Goal: Information Seeking & Learning: Learn about a topic

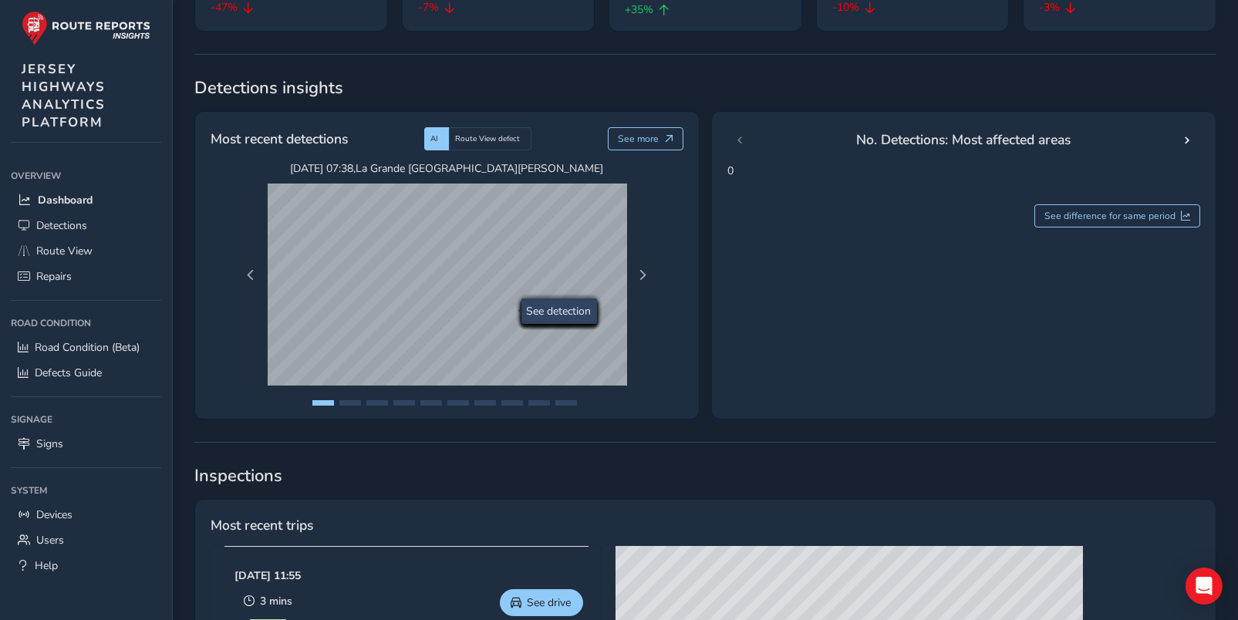
scroll to position [231, 0]
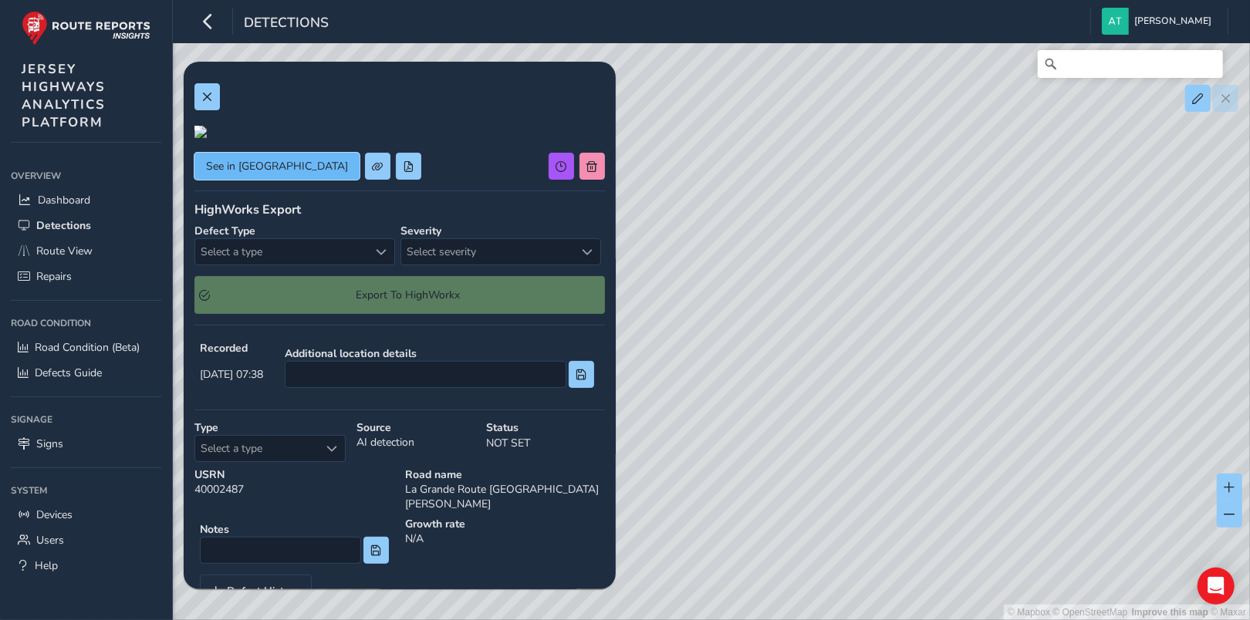
click at [241, 174] on span "See in [GEOGRAPHIC_DATA]" at bounding box center [277, 166] width 142 height 15
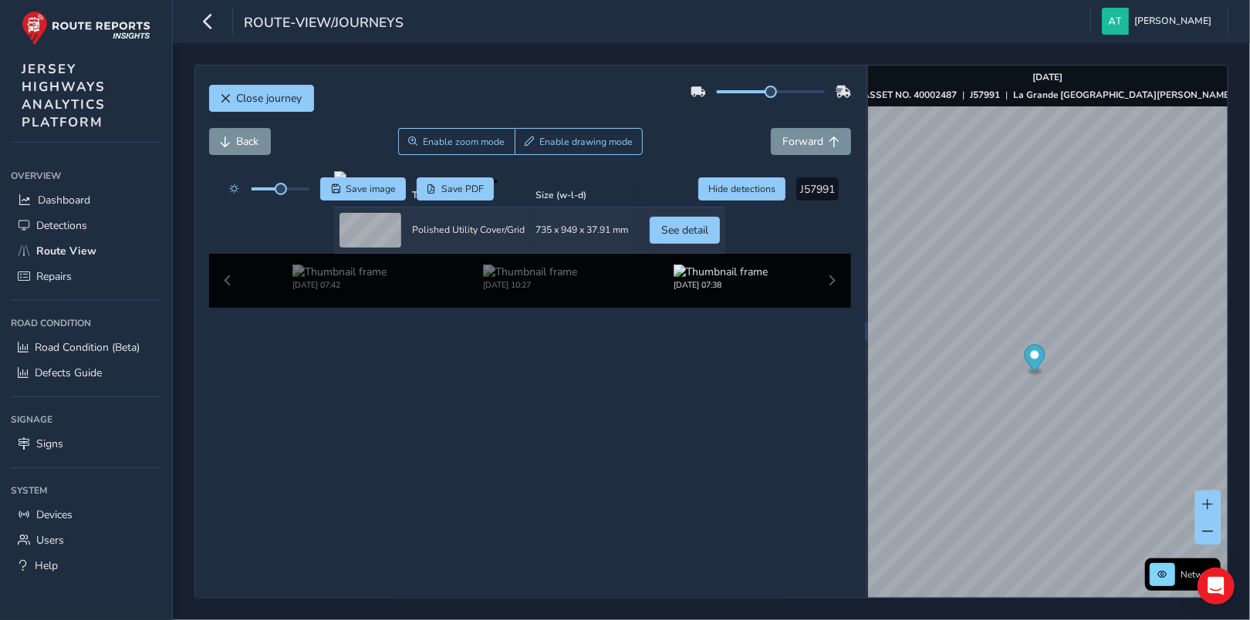
scroll to position [94, 0]
click at [530, 279] on img at bounding box center [530, 272] width 94 height 15
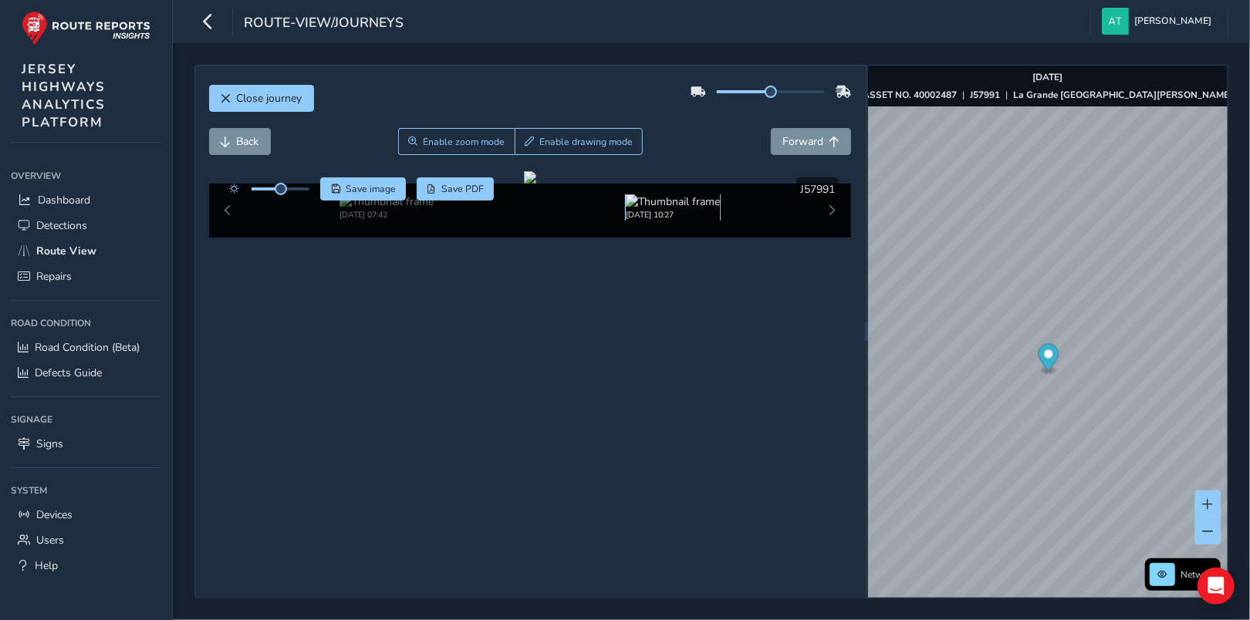
scroll to position [23, 0]
click at [823, 238] on div "Sep 15 2025, 07:42 Sep 14 2025, 10:58 Sep 09 2025, 10:27" at bounding box center [530, 211] width 643 height 54
click at [810, 134] on span "Forward" at bounding box center [802, 141] width 41 height 15
click at [238, 134] on span "Back" at bounding box center [248, 141] width 22 height 15
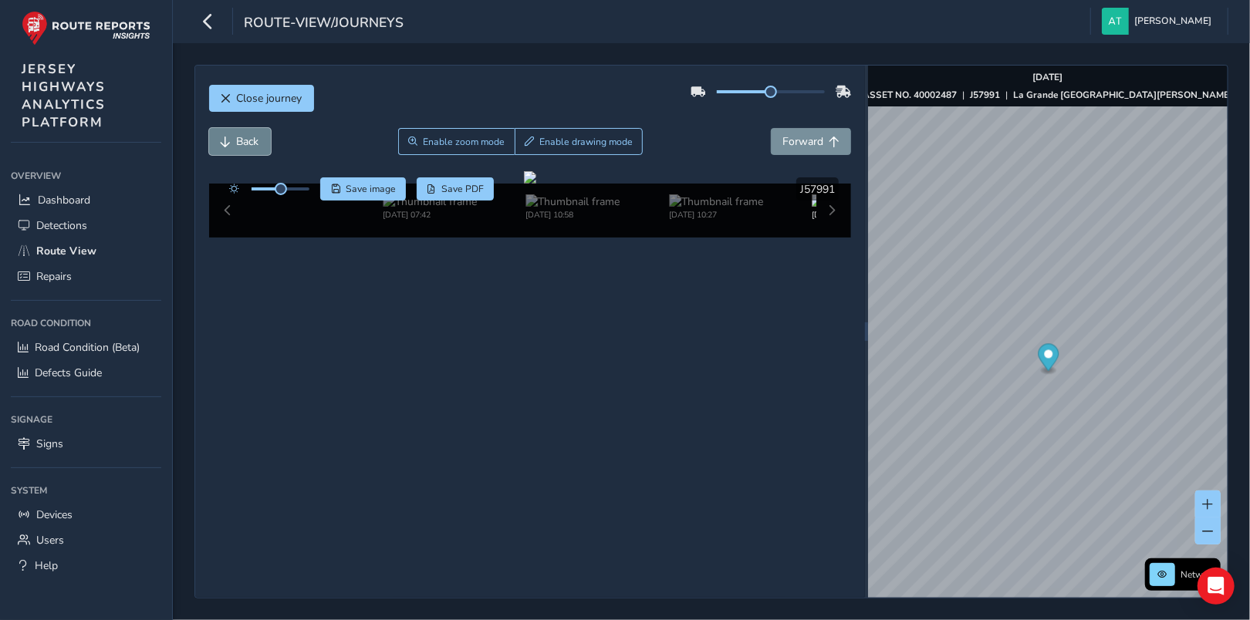
click at [238, 134] on span "Back" at bounding box center [248, 141] width 22 height 15
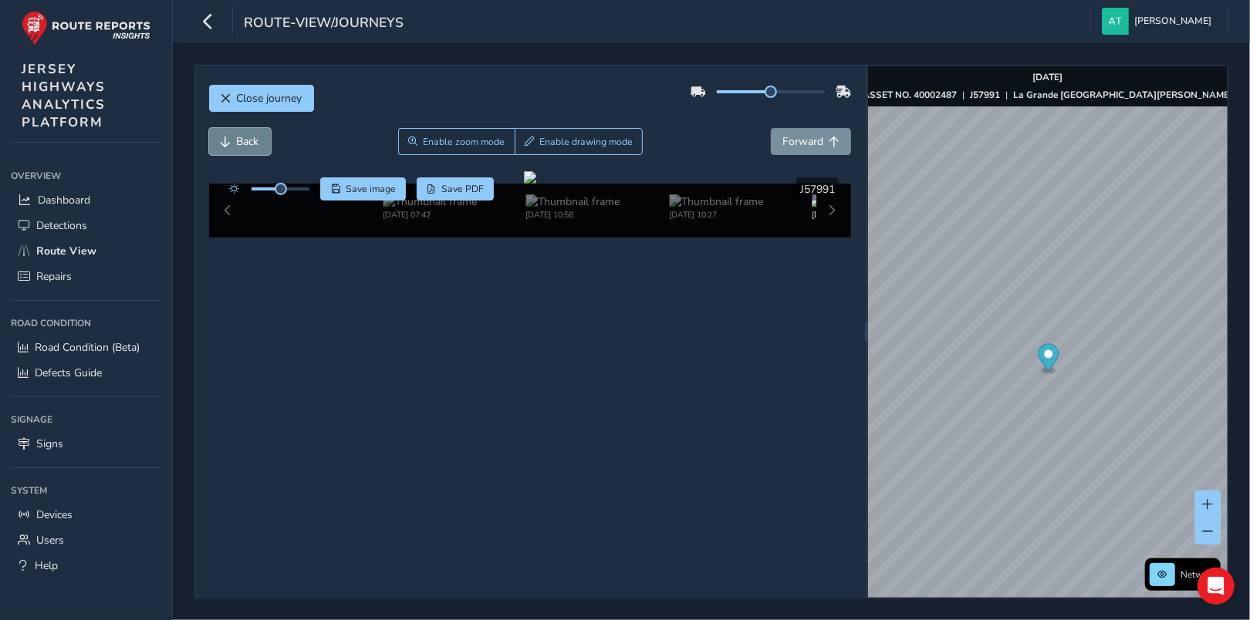
click at [238, 134] on span "Back" at bounding box center [248, 141] width 22 height 15
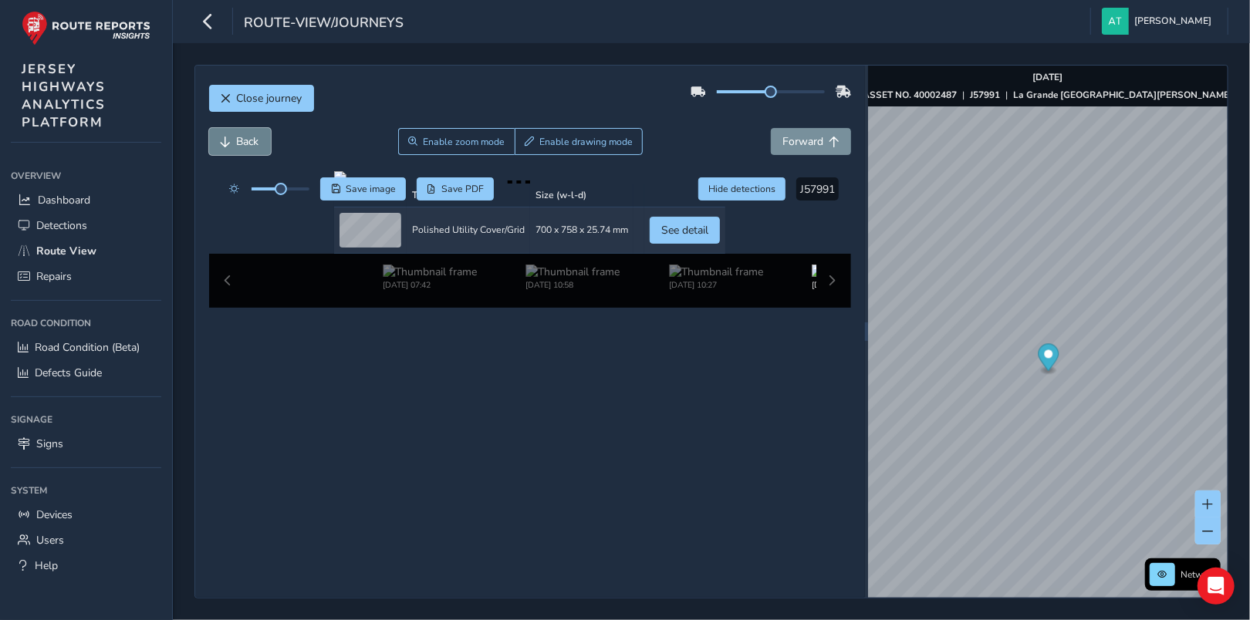
click at [238, 134] on span "Back" at bounding box center [248, 141] width 22 height 15
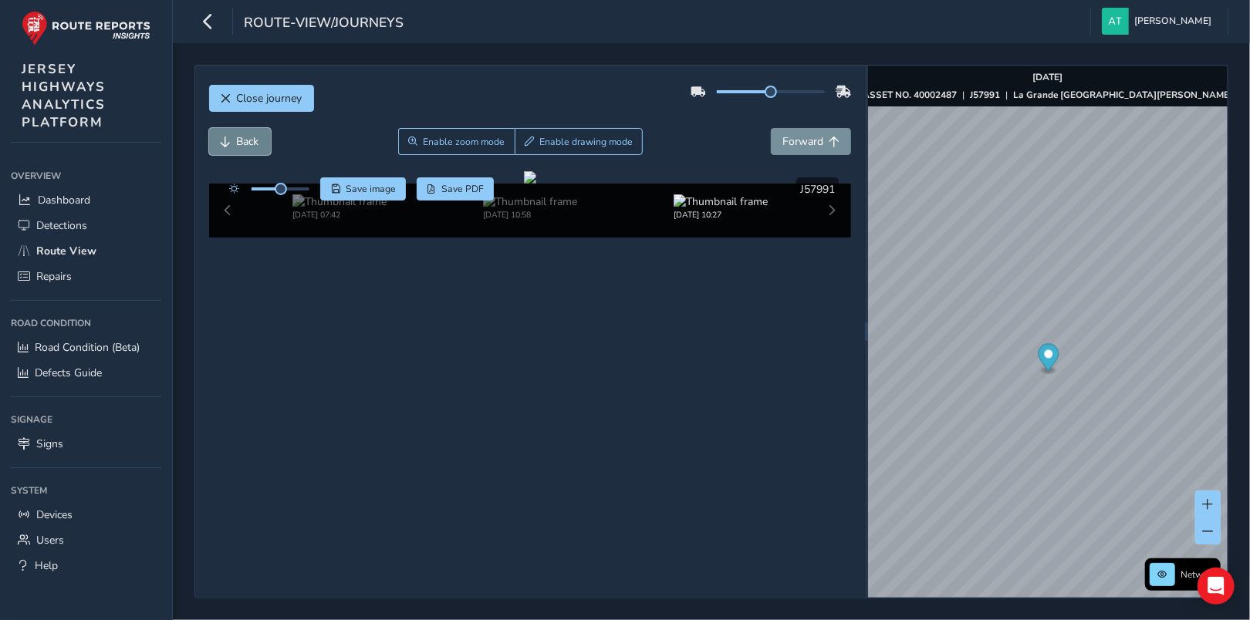
click at [238, 134] on span "Back" at bounding box center [248, 141] width 22 height 15
click at [249, 134] on span "Back" at bounding box center [248, 141] width 22 height 15
click at [789, 134] on span "Forward" at bounding box center [802, 141] width 41 height 15
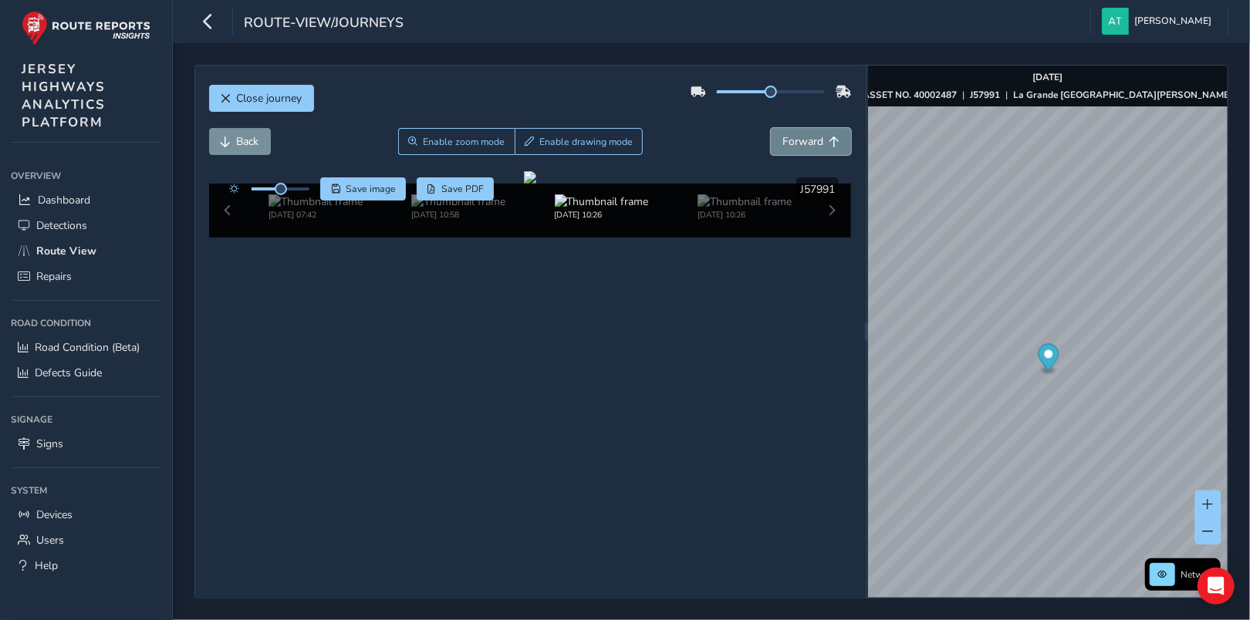
click at [789, 134] on span "Forward" at bounding box center [802, 141] width 41 height 15
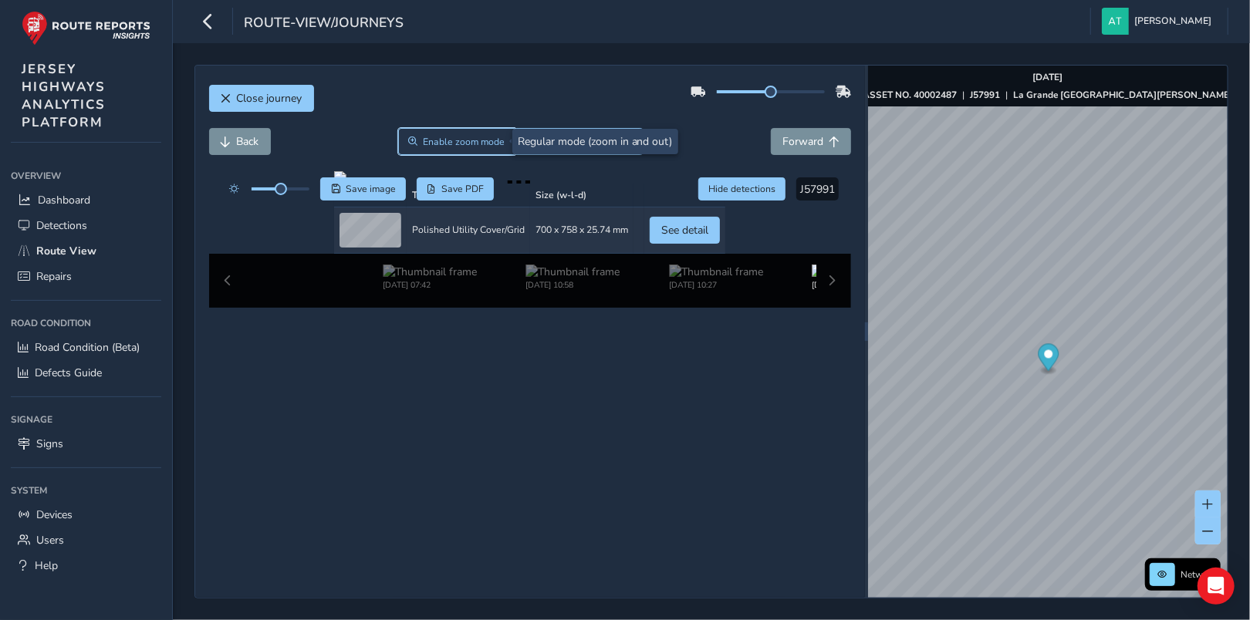
click at [458, 142] on span "Enable zoom mode" at bounding box center [464, 142] width 82 height 12
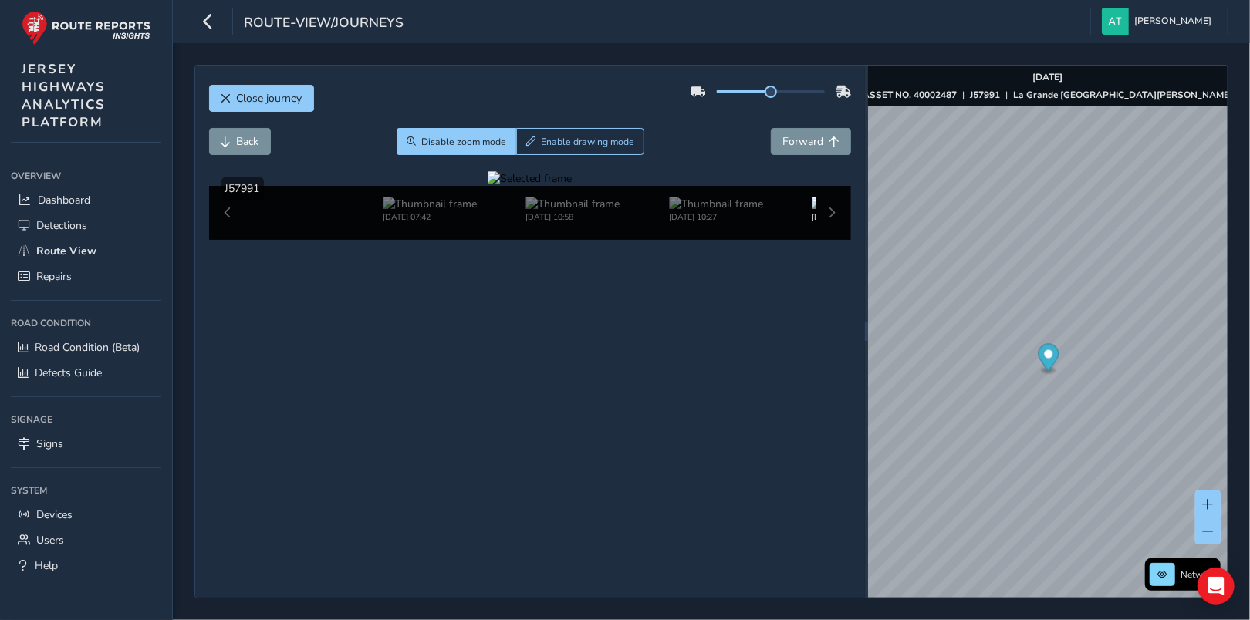
click at [558, 186] on div at bounding box center [530, 178] width 84 height 15
click at [245, 143] on span "Back" at bounding box center [248, 141] width 22 height 15
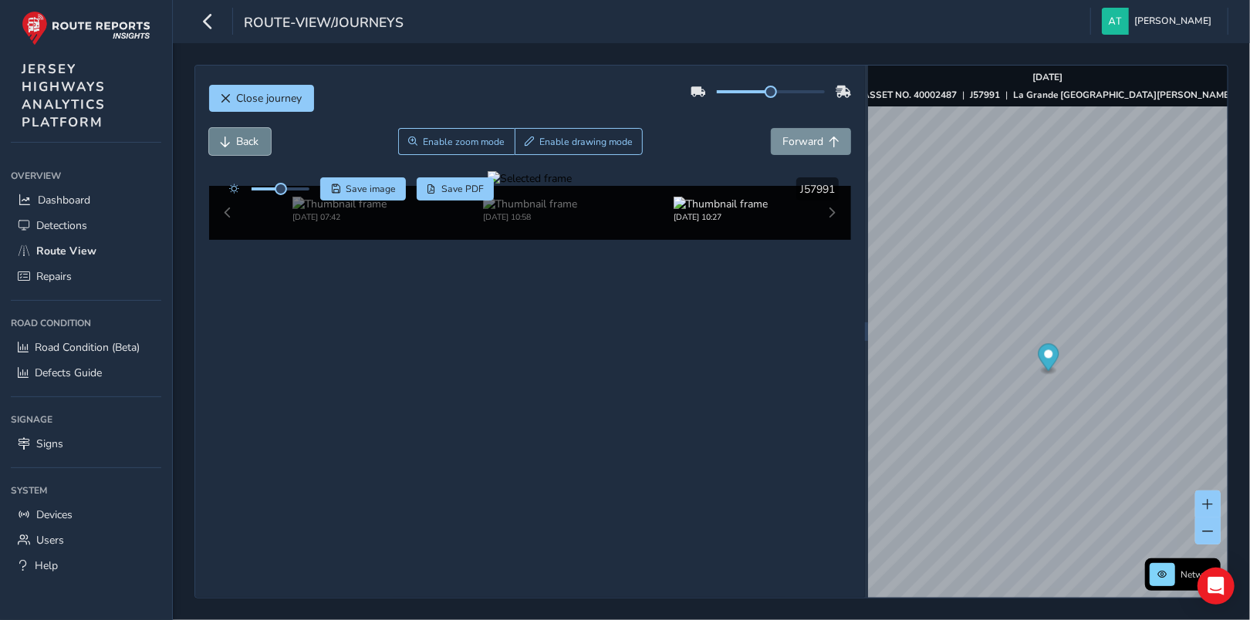
click at [245, 143] on span "Back" at bounding box center [248, 141] width 22 height 15
click at [562, 186] on div at bounding box center [530, 178] width 84 height 15
click at [255, 139] on span "Back" at bounding box center [248, 141] width 22 height 15
click at [255, 140] on span "Back" at bounding box center [248, 141] width 22 height 15
click at [256, 140] on span "Back" at bounding box center [248, 141] width 22 height 15
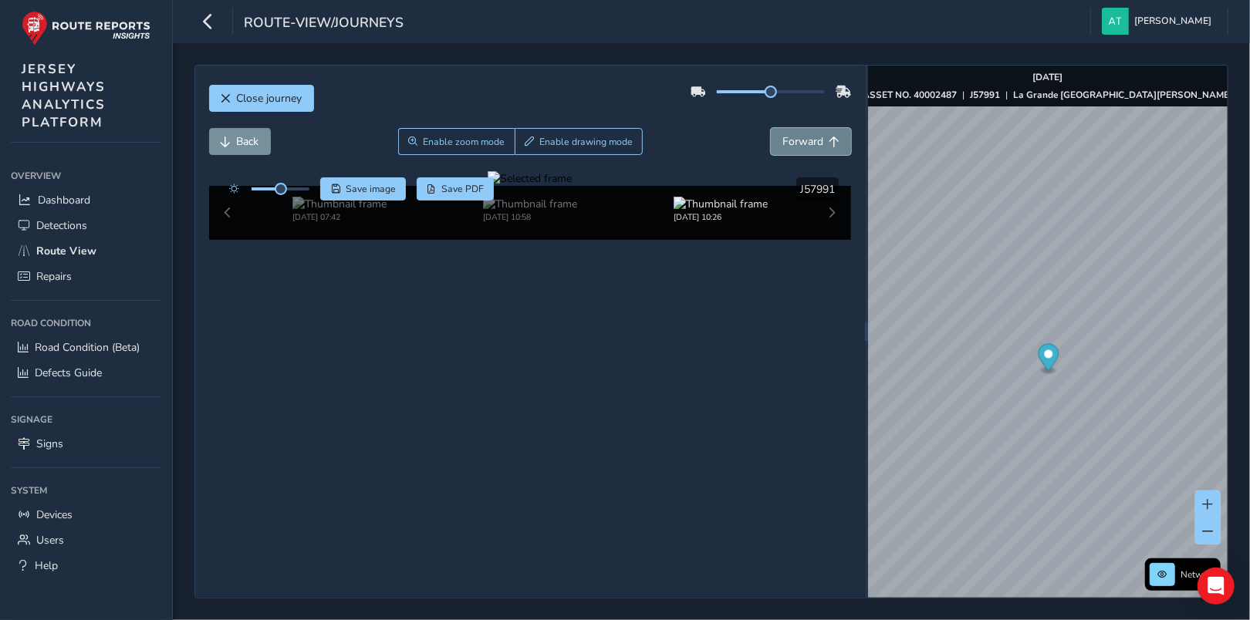
click at [813, 146] on button "Forward" at bounding box center [811, 141] width 80 height 27
click at [514, 186] on div at bounding box center [530, 178] width 84 height 15
click at [795, 140] on span "Forward" at bounding box center [802, 141] width 41 height 15
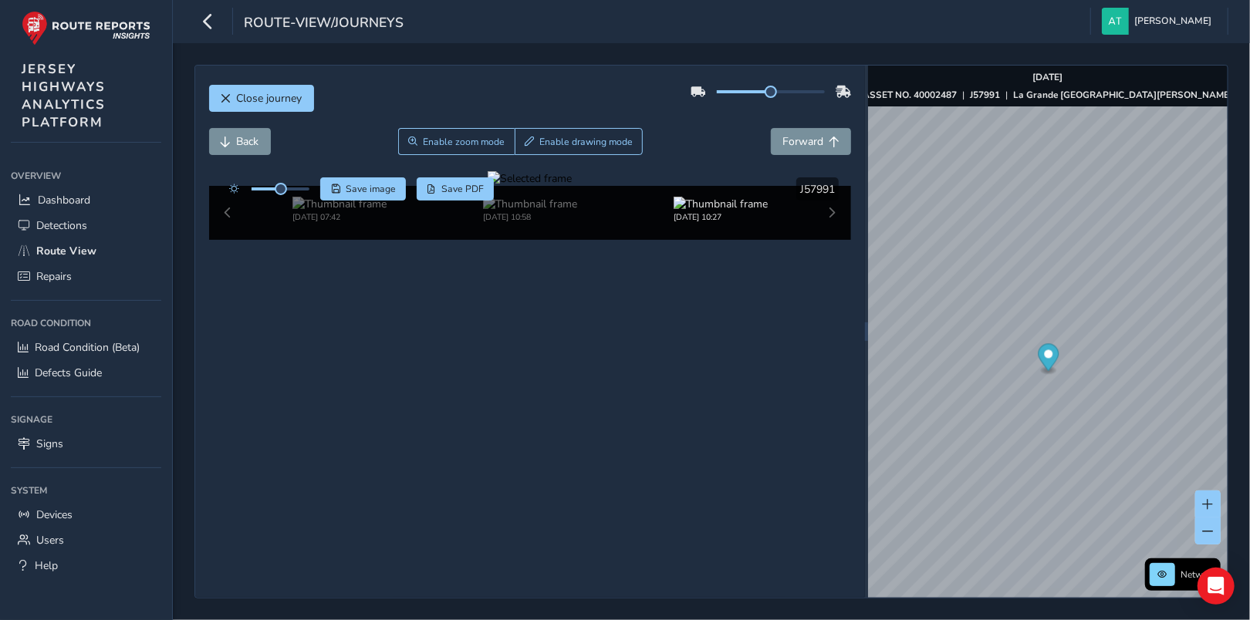
click at [562, 186] on div at bounding box center [530, 178] width 84 height 15
click at [241, 136] on span "Back" at bounding box center [248, 141] width 22 height 15
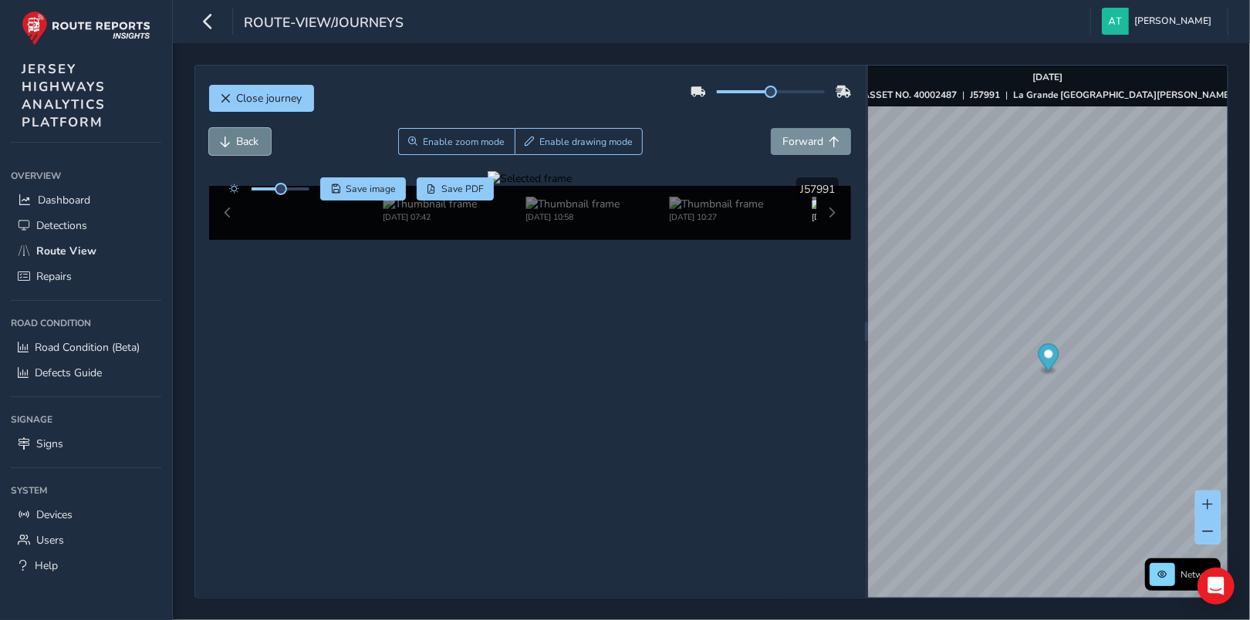
click at [241, 136] on span "Back" at bounding box center [248, 141] width 22 height 15
click at [498, 186] on div at bounding box center [530, 178] width 84 height 15
click at [802, 139] on span "Forward" at bounding box center [802, 141] width 41 height 15
click at [497, 186] on div at bounding box center [530, 178] width 84 height 15
click at [245, 139] on span "Back" at bounding box center [248, 141] width 22 height 15
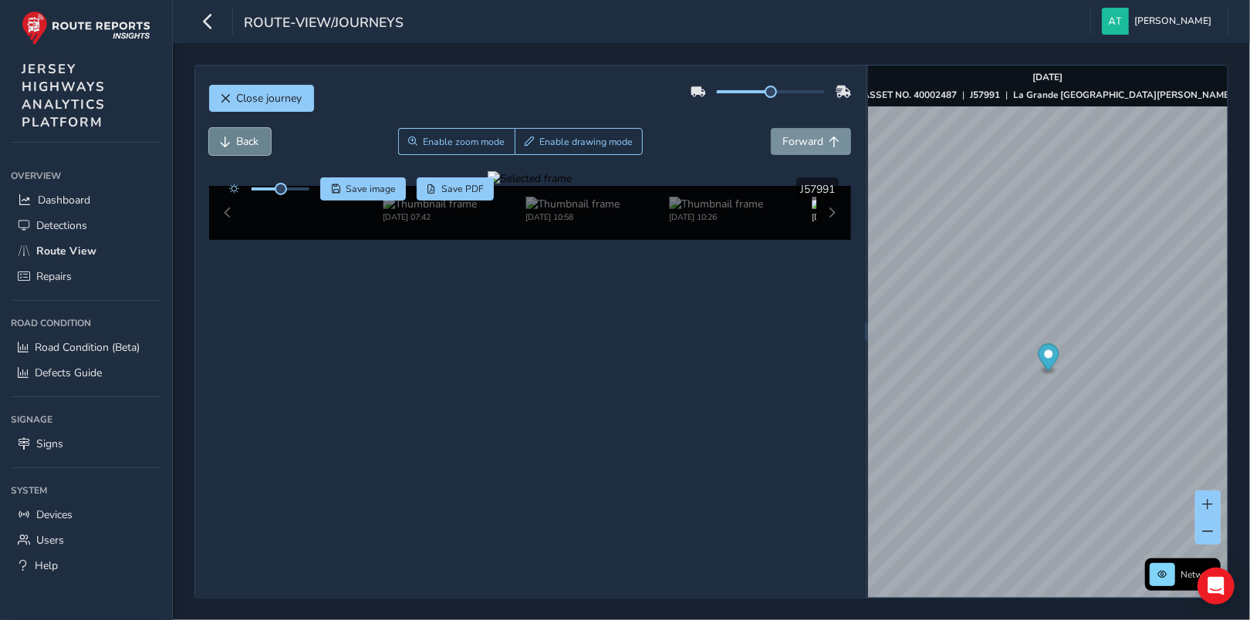
click at [245, 139] on span "Back" at bounding box center [248, 141] width 22 height 15
click at [488, 186] on div at bounding box center [530, 178] width 84 height 15
click at [798, 140] on span "Forward" at bounding box center [802, 141] width 41 height 15
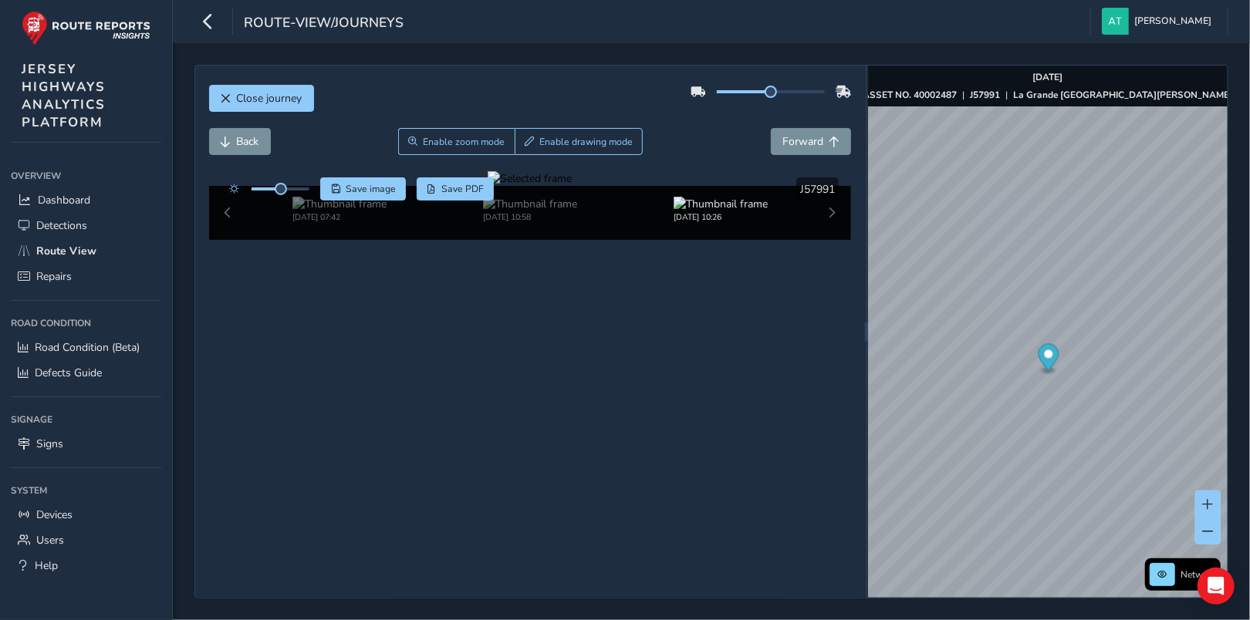
click at [572, 186] on div at bounding box center [530, 178] width 84 height 15
click at [808, 137] on span "Forward" at bounding box center [802, 141] width 41 height 15
click at [801, 132] on button "Forward" at bounding box center [811, 141] width 80 height 27
click at [806, 136] on span "Forward" at bounding box center [802, 141] width 41 height 15
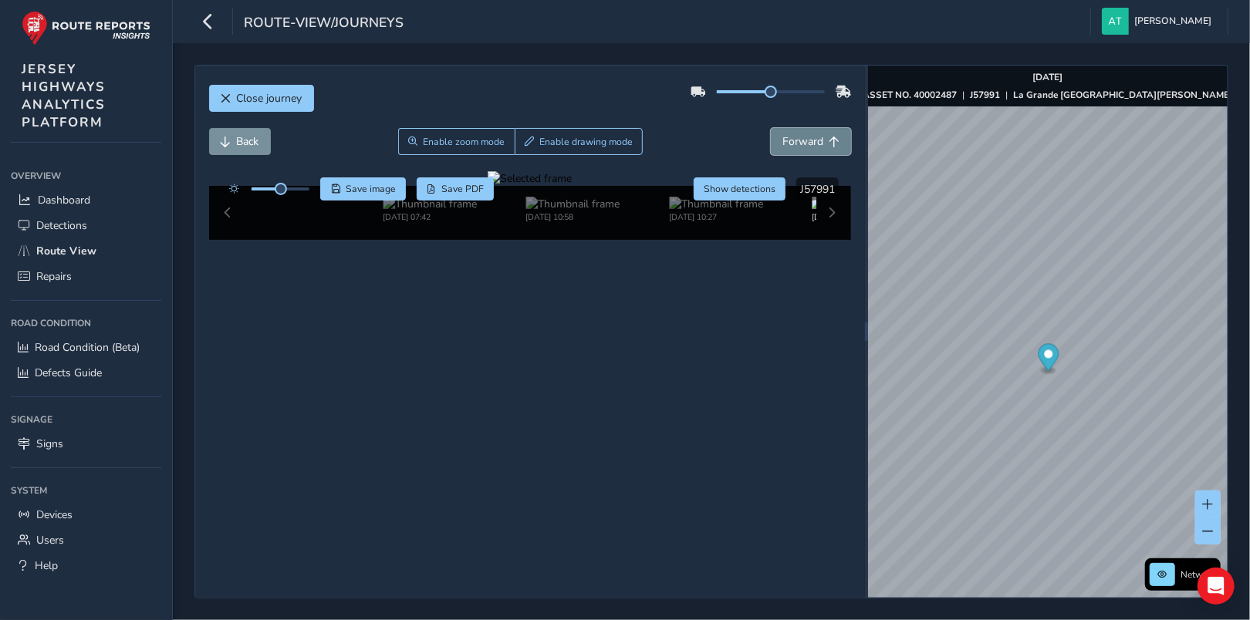
click at [785, 144] on span "Forward" at bounding box center [802, 141] width 41 height 15
click at [784, 144] on span "Forward" at bounding box center [802, 141] width 41 height 15
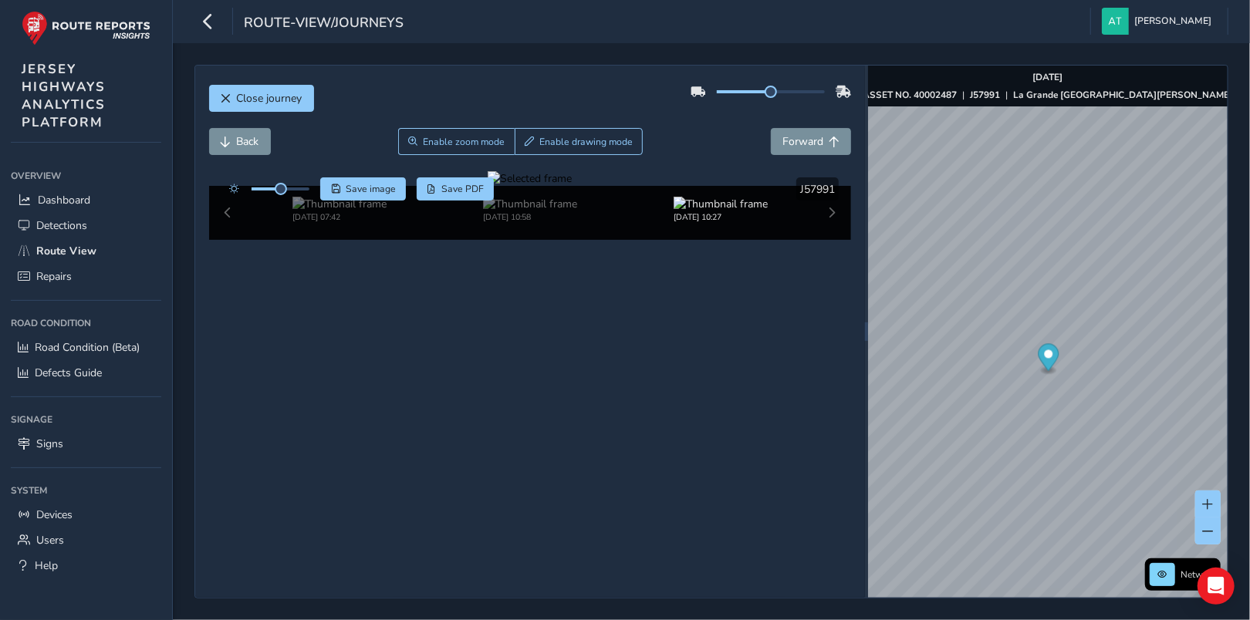
click at [488, 186] on div at bounding box center [530, 178] width 84 height 15
click at [232, 97] on button "Close journey" at bounding box center [261, 98] width 105 height 27
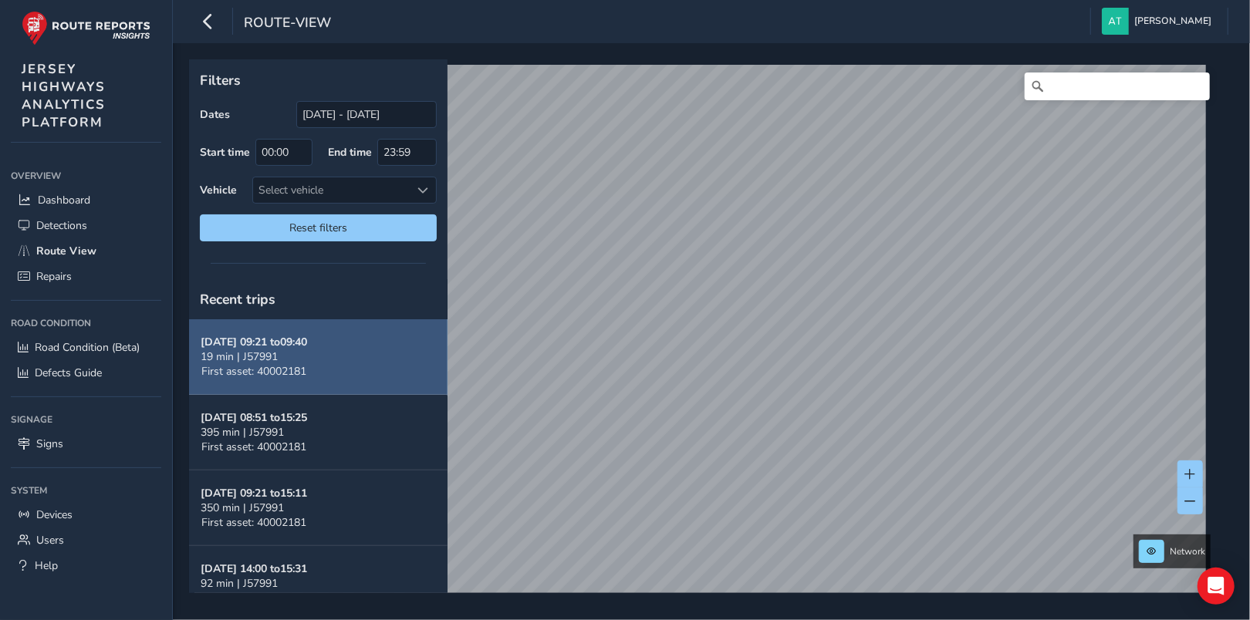
click at [279, 349] on strong "Sep 26, 09:21 to 09:40" at bounding box center [254, 342] width 106 height 15
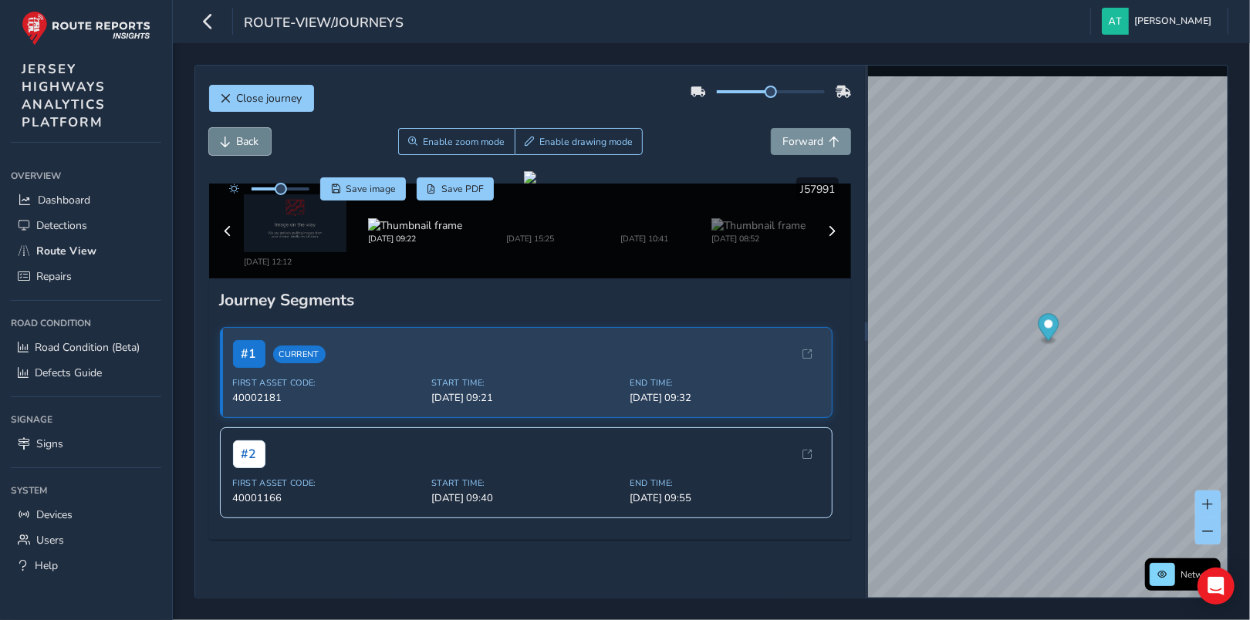
click at [245, 144] on span "Back" at bounding box center [248, 141] width 22 height 15
